Goal: Find specific page/section: Find specific page/section

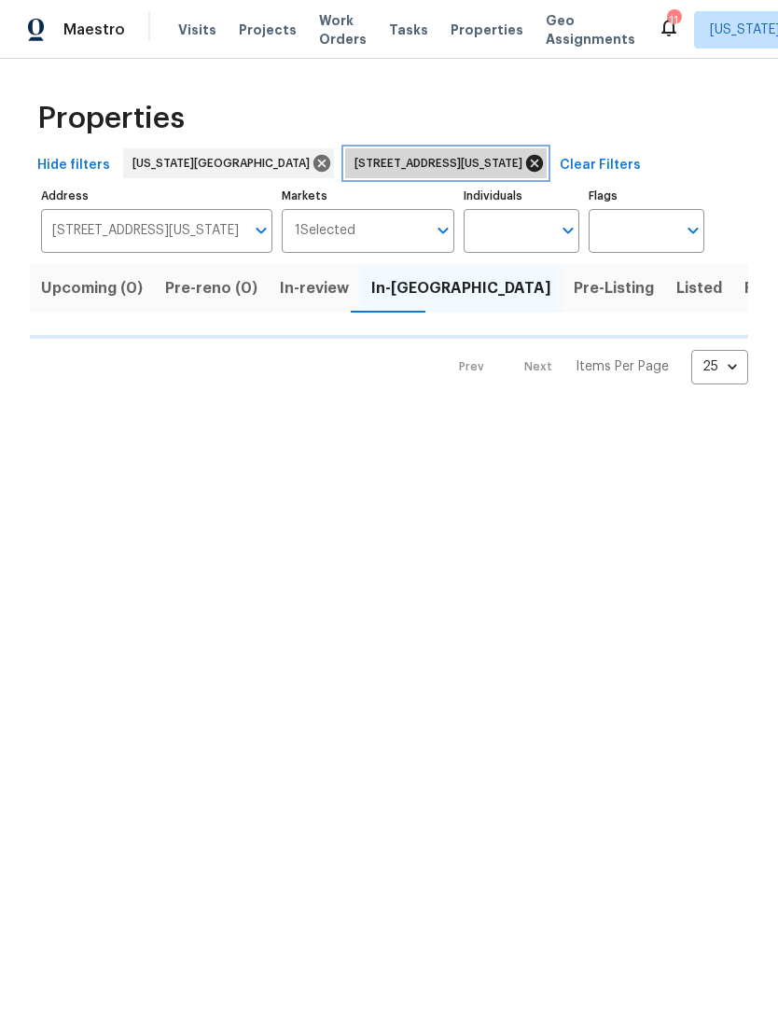
click at [525, 168] on icon at bounding box center [535, 163] width 21 height 21
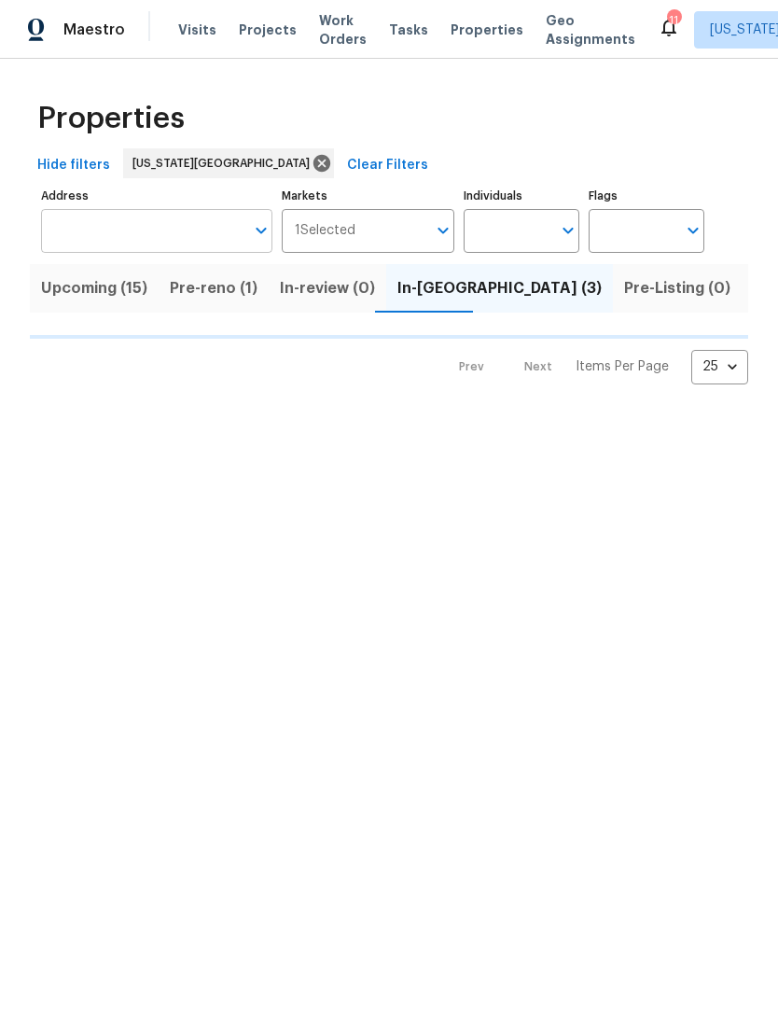
click at [209, 232] on input "Address" at bounding box center [142, 231] width 203 height 44
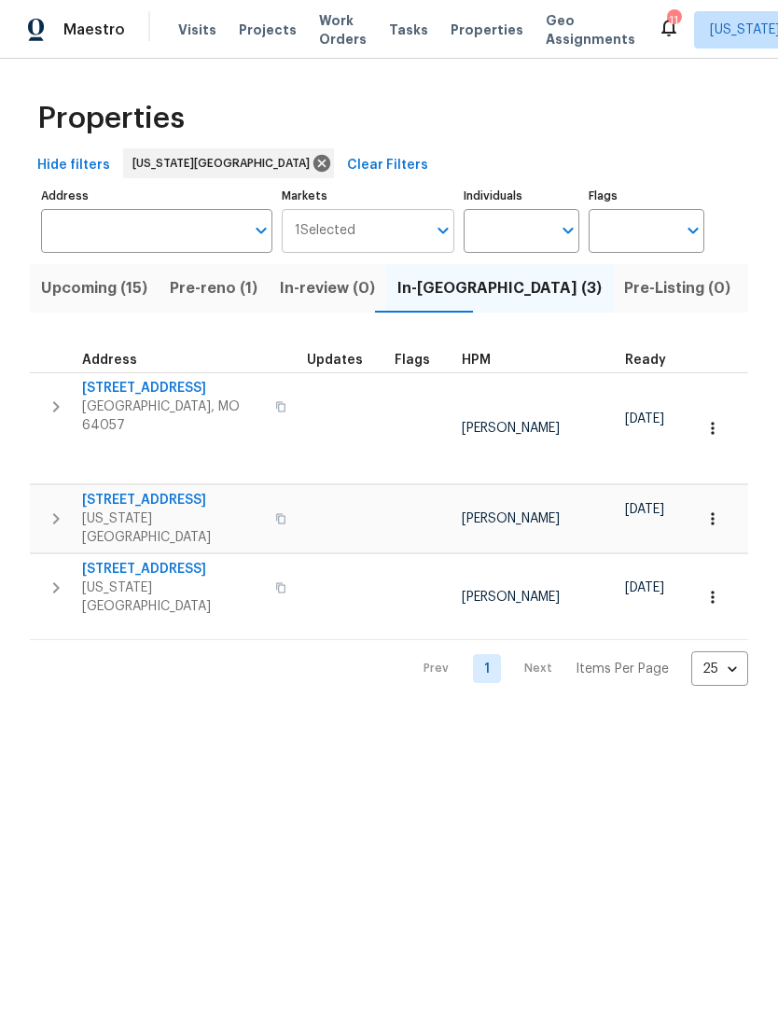
click at [389, 230] on input "Markets" at bounding box center [392, 231] width 72 height 44
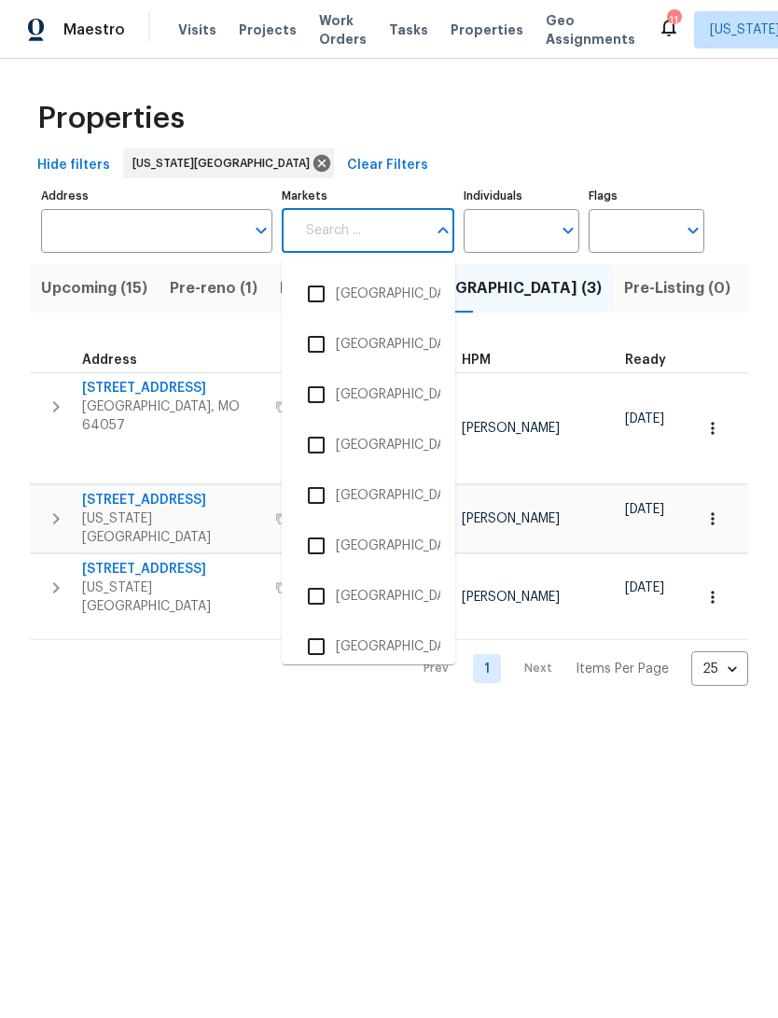
scroll to position [1269, 0]
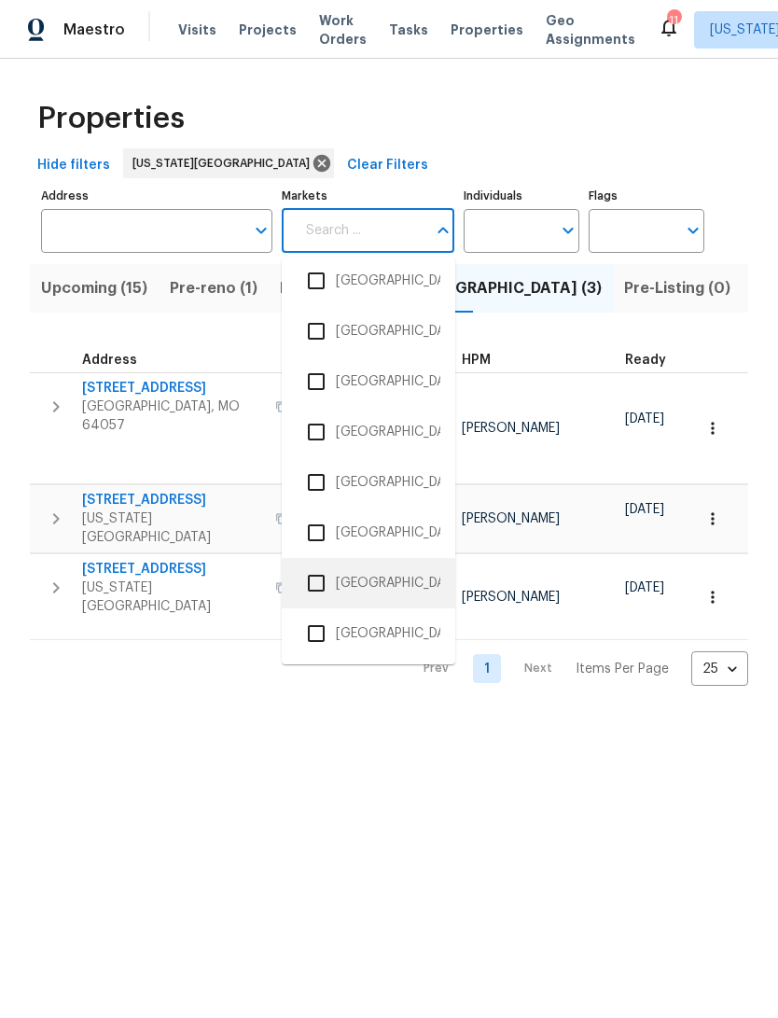
click at [357, 583] on li "[GEOGRAPHIC_DATA]" at bounding box center [369, 583] width 144 height 39
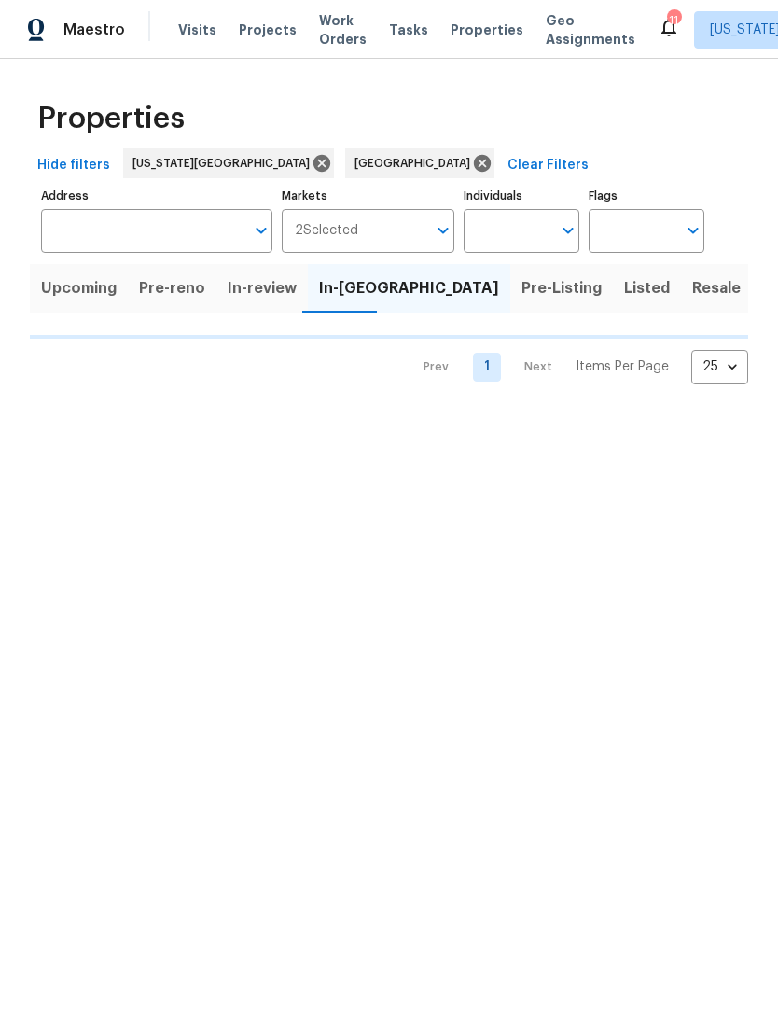
click at [653, 124] on div "Properties" at bounding box center [389, 119] width 719 height 60
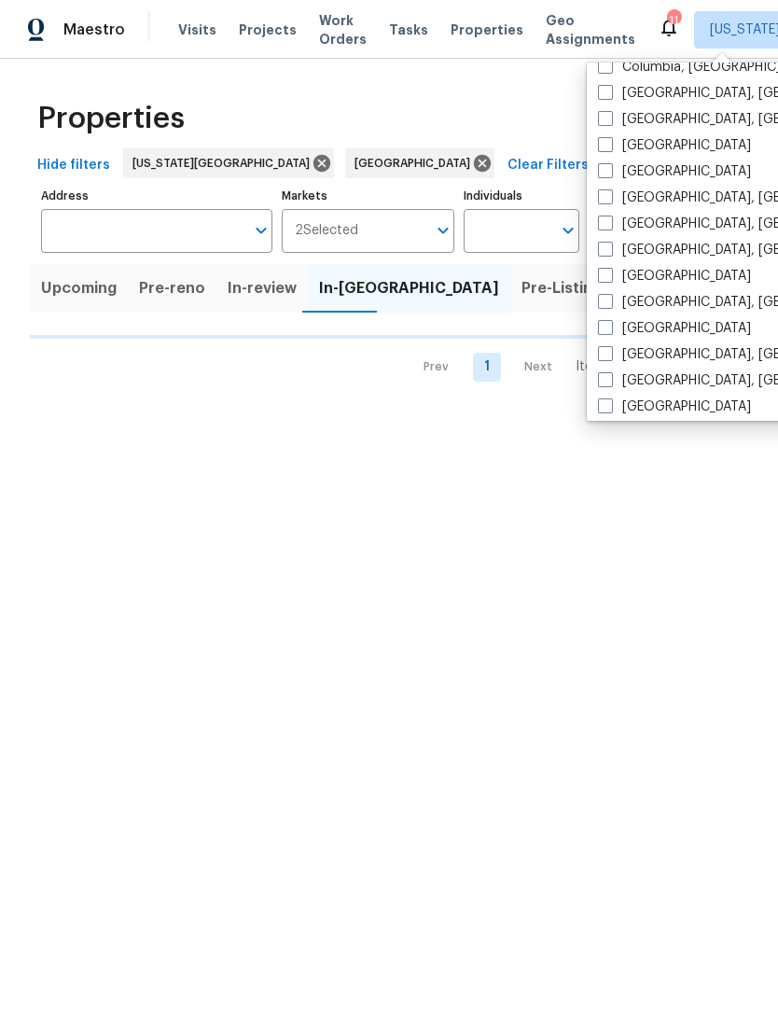
scroll to position [463, 0]
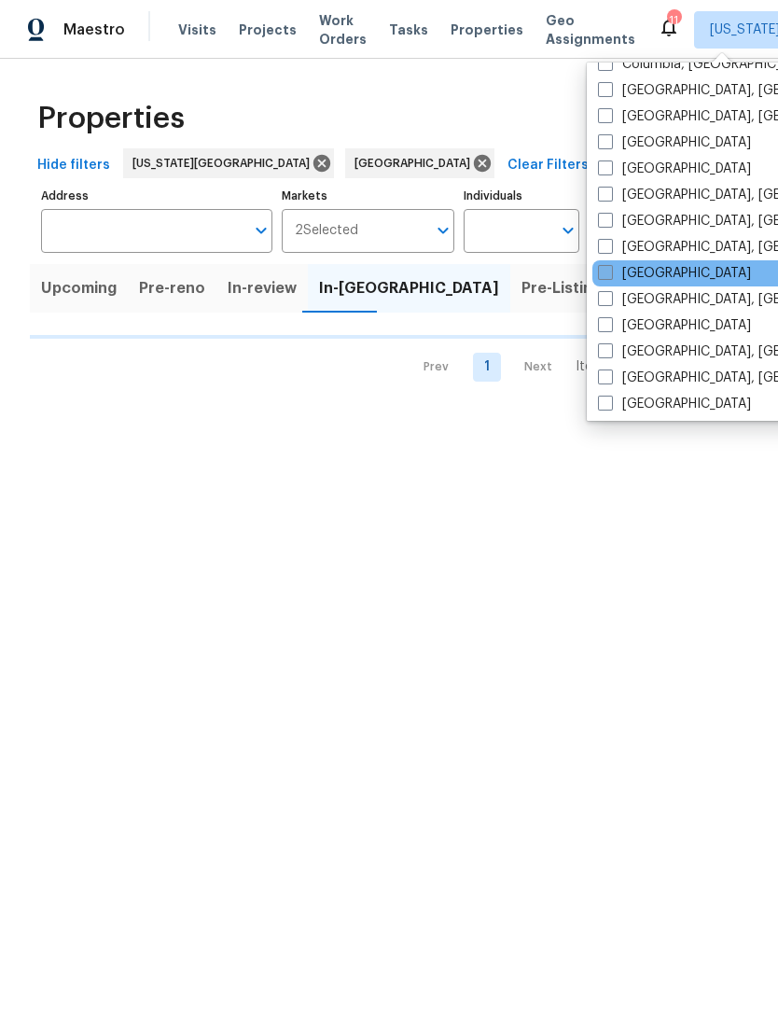
click at [661, 269] on label "[GEOGRAPHIC_DATA]" at bounding box center [674, 273] width 153 height 19
click at [610, 269] on input "[GEOGRAPHIC_DATA]" at bounding box center [604, 270] width 12 height 12
checkbox input "true"
click at [535, 113] on div "Properties" at bounding box center [389, 119] width 719 height 60
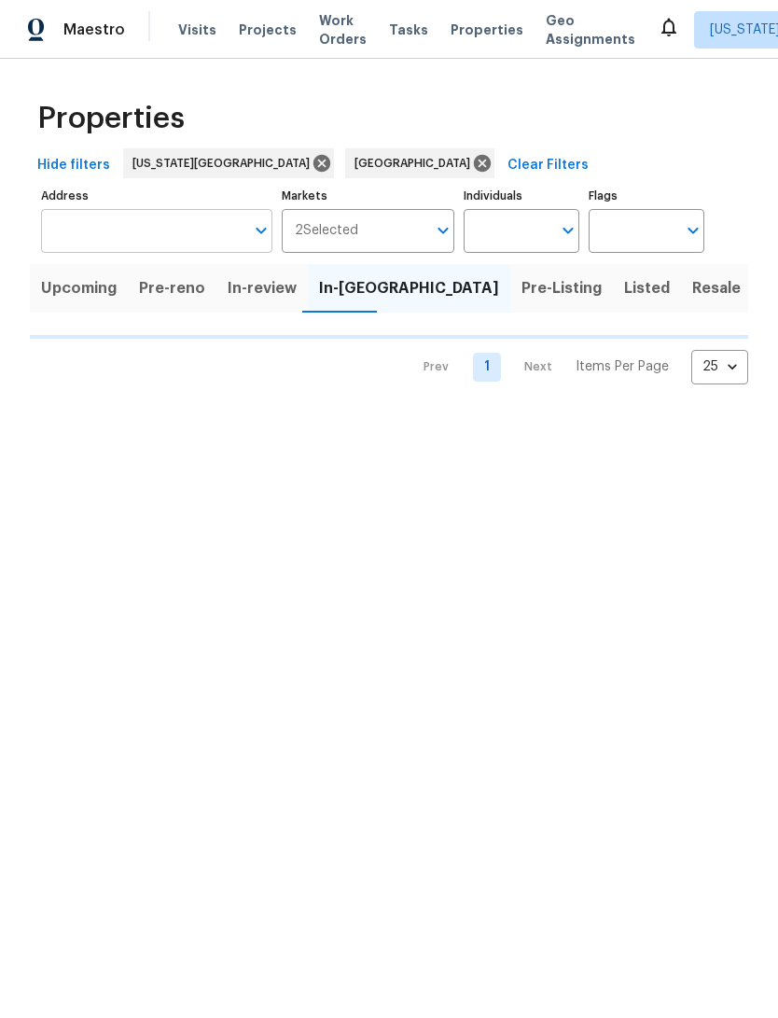
click at [161, 238] on input "Address" at bounding box center [142, 231] width 203 height 44
type input "28930"
click at [213, 216] on input "Address" at bounding box center [142, 231] width 203 height 44
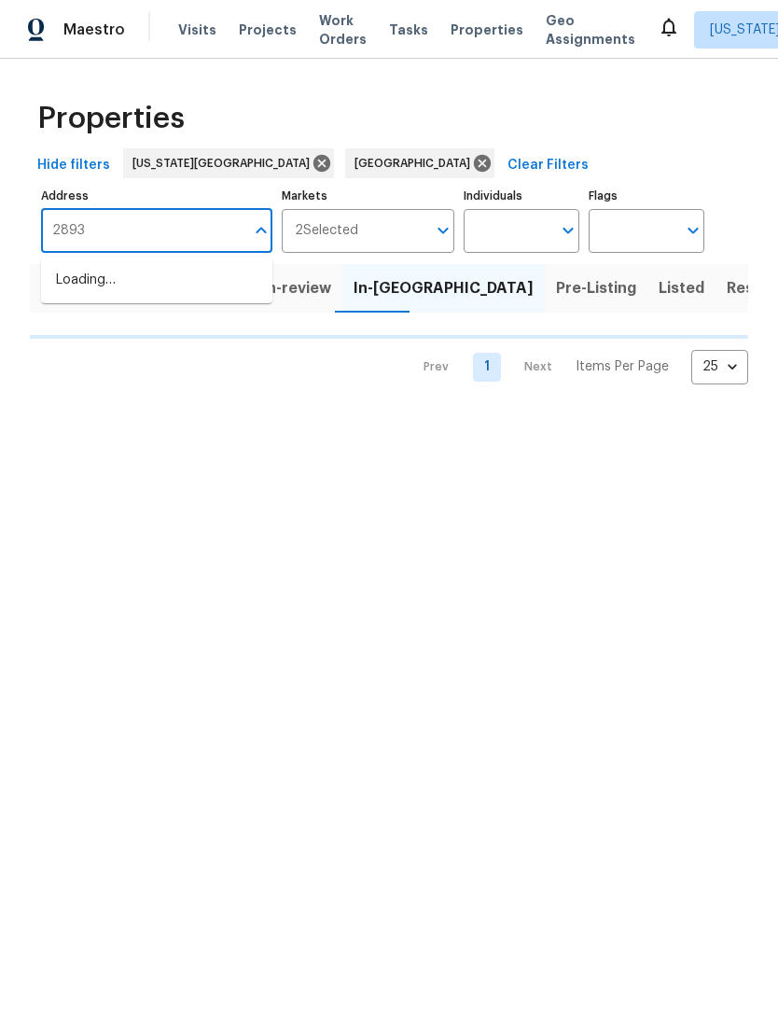
type input "28930"
